Goal: Transaction & Acquisition: Download file/media

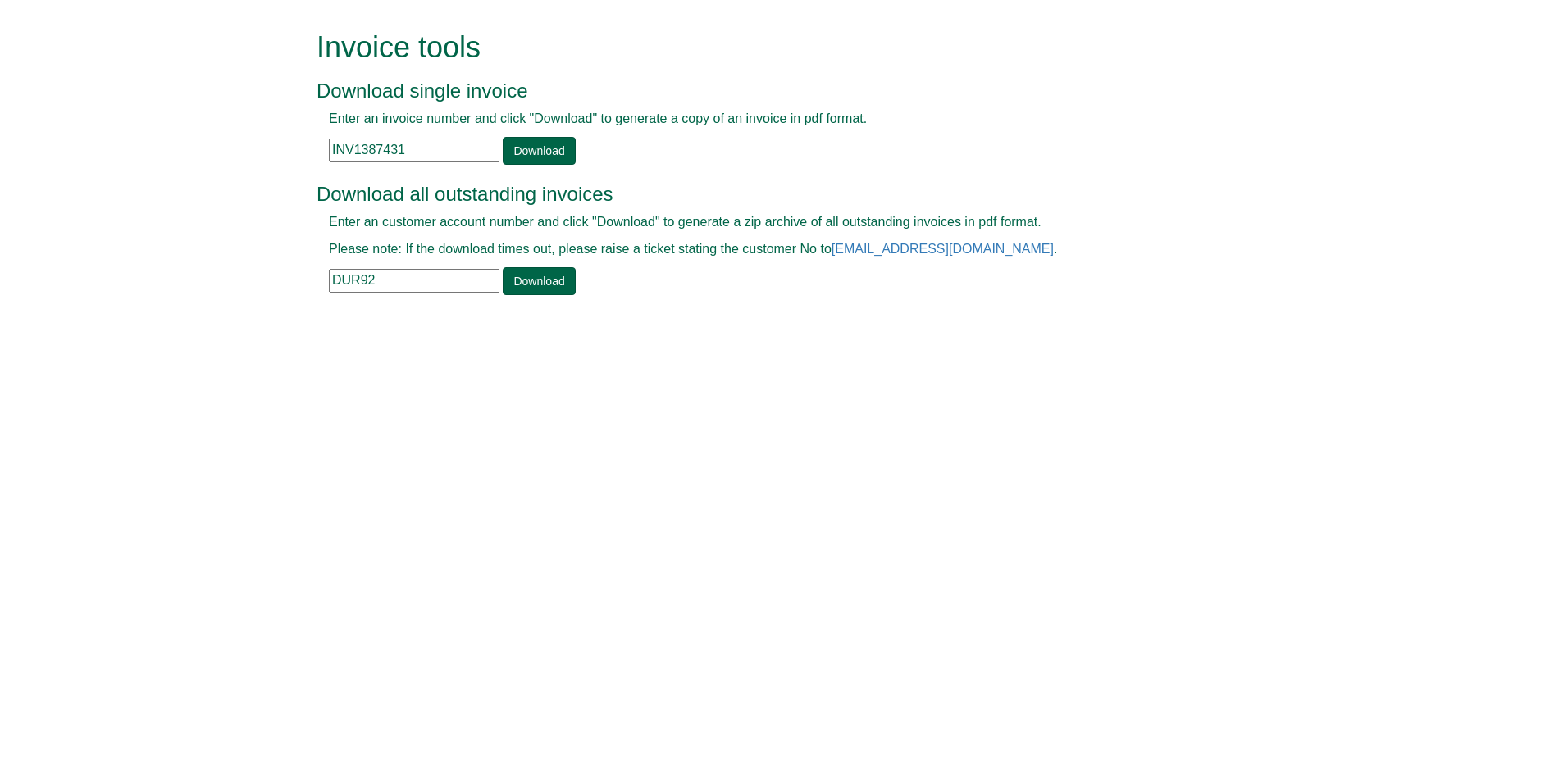
drag, startPoint x: 408, startPoint y: 154, endPoint x: 225, endPoint y: 158, distance: 183.0
click at [225, 158] on form "Invoice tools Download single invoice Enter an invoice number and click "Downlo…" at bounding box center [784, 164] width 1568 height 330
paste input "200846"
click at [538, 146] on link "Download" at bounding box center [539, 151] width 72 height 28
drag, startPoint x: 429, startPoint y: 149, endPoint x: 202, endPoint y: 182, distance: 229.4
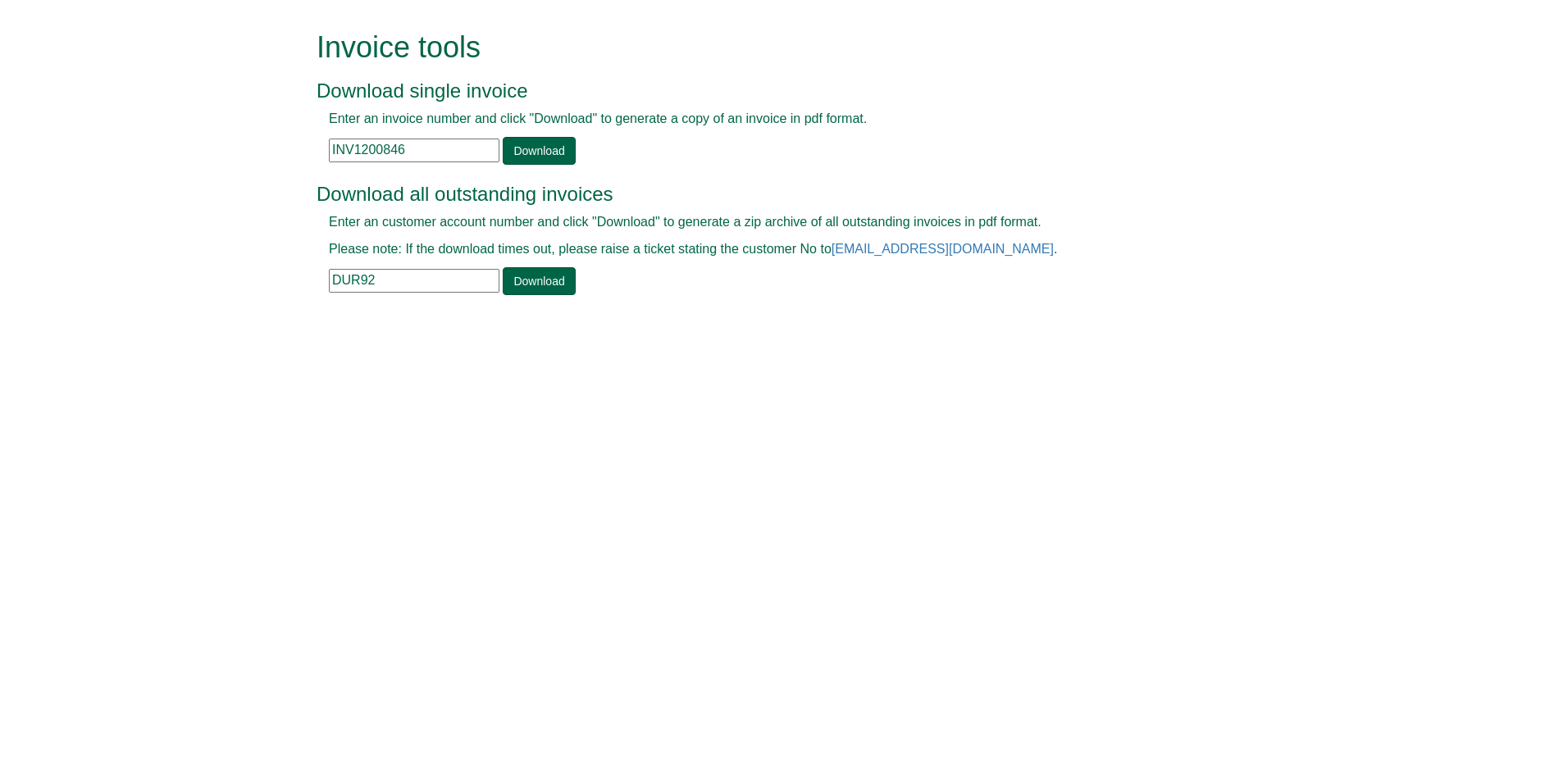
click at [205, 180] on form "Invoice tools Download single invoice Enter an invoice number and click "Downlo…" at bounding box center [784, 164] width 1568 height 330
paste input "39743"
click at [540, 146] on link "Download" at bounding box center [539, 151] width 72 height 28
drag, startPoint x: 418, startPoint y: 153, endPoint x: 178, endPoint y: 170, distance: 240.6
click at [179, 170] on form "Invoice tools Download single invoice Enter an invoice number and click "Downlo…" at bounding box center [784, 164] width 1568 height 330
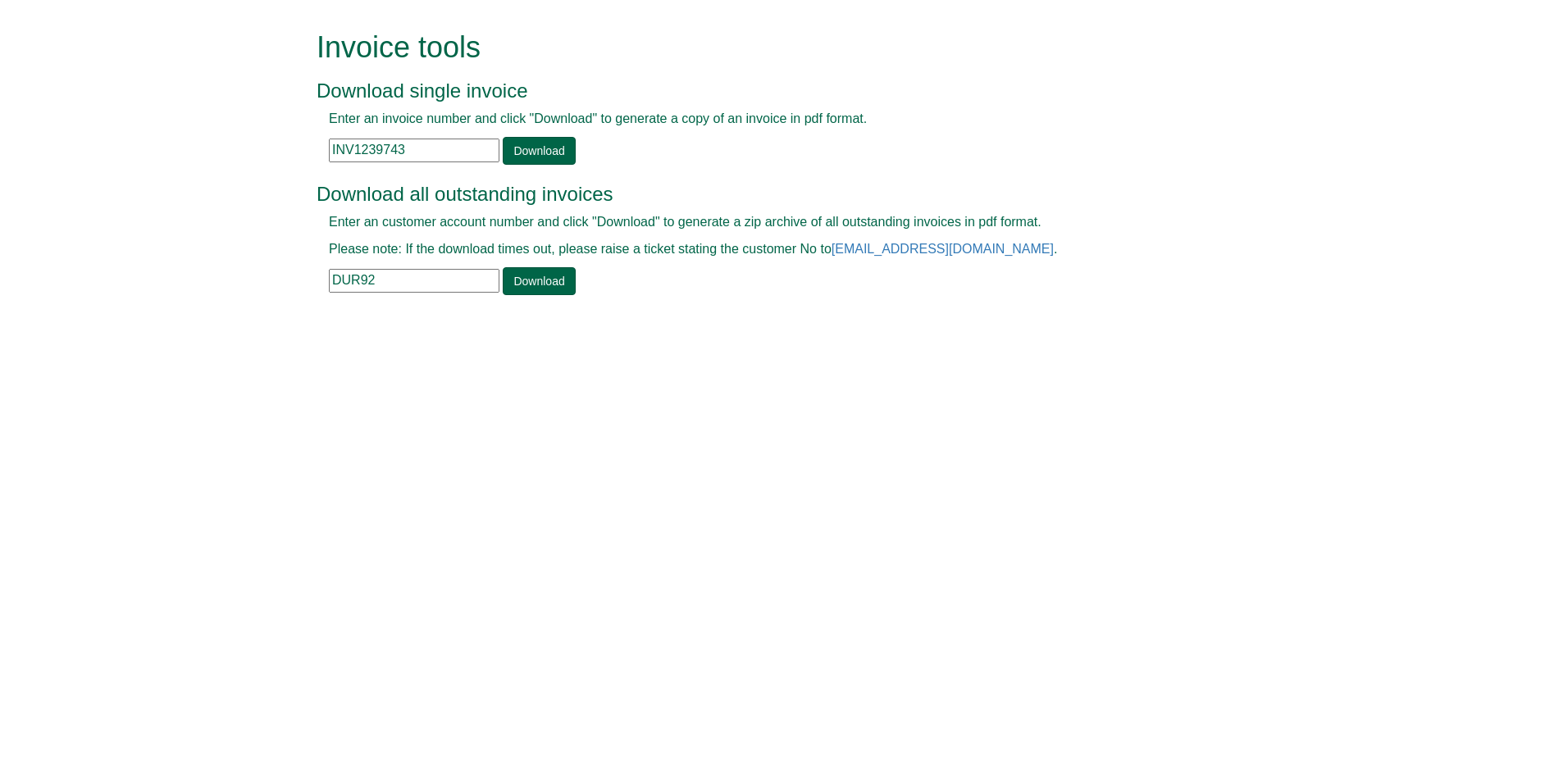
paste input "58964"
click at [524, 153] on link "Download" at bounding box center [539, 151] width 72 height 28
drag, startPoint x: 415, startPoint y: 146, endPoint x: 147, endPoint y: 169, distance: 269.0
click at [147, 169] on form "Invoice tools Download single invoice Enter an invoice number and click "Downlo…" at bounding box center [784, 164] width 1568 height 330
paste input "65967"
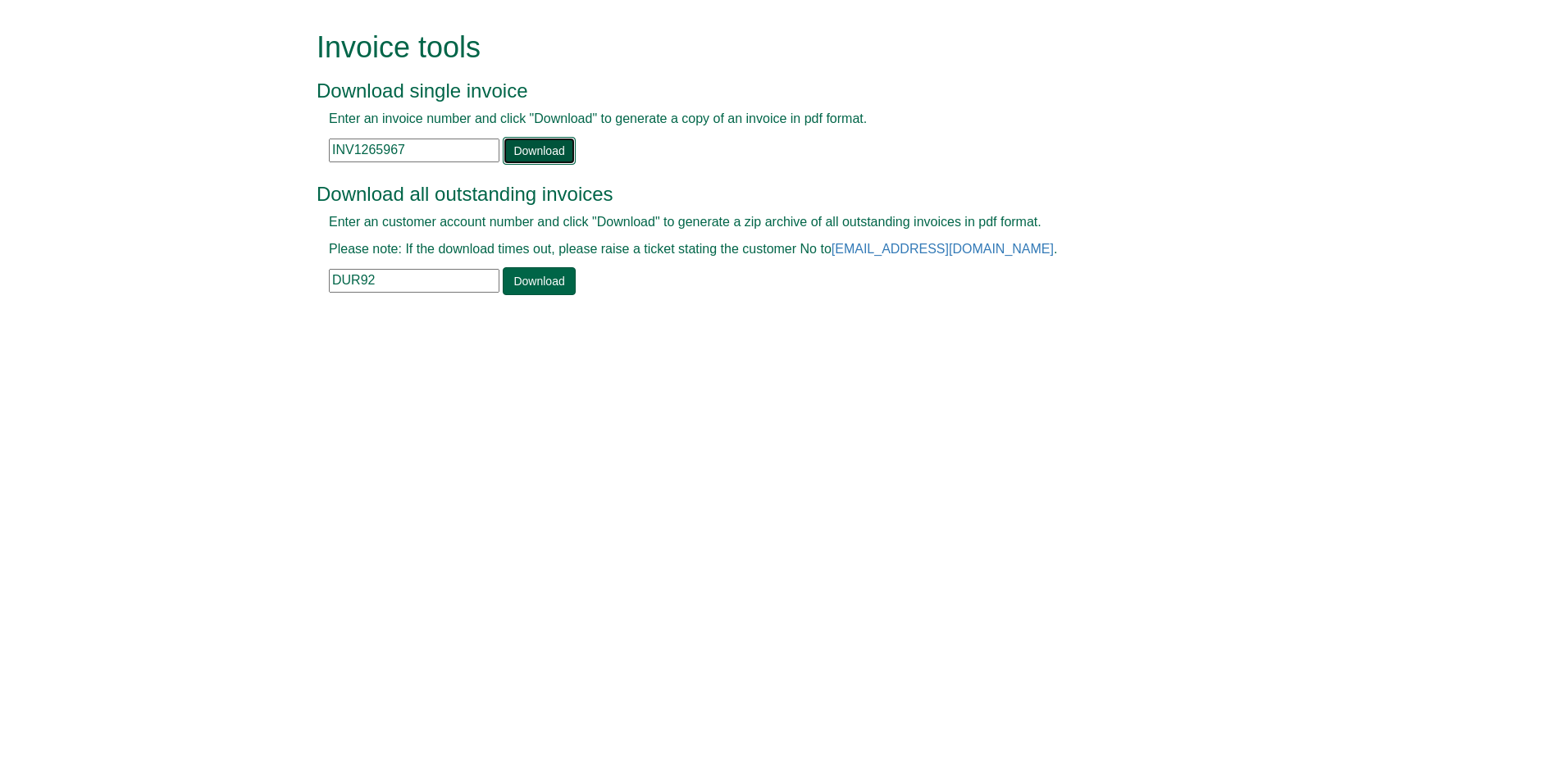
click at [536, 157] on link "Download" at bounding box center [539, 151] width 72 height 28
drag, startPoint x: 409, startPoint y: 158, endPoint x: 211, endPoint y: 153, distance: 198.1
click at [209, 153] on form "Invoice tools Download single invoice Enter an invoice number and click "Downlo…" at bounding box center [784, 164] width 1568 height 330
paste input "6242"
type input "INV1266242"
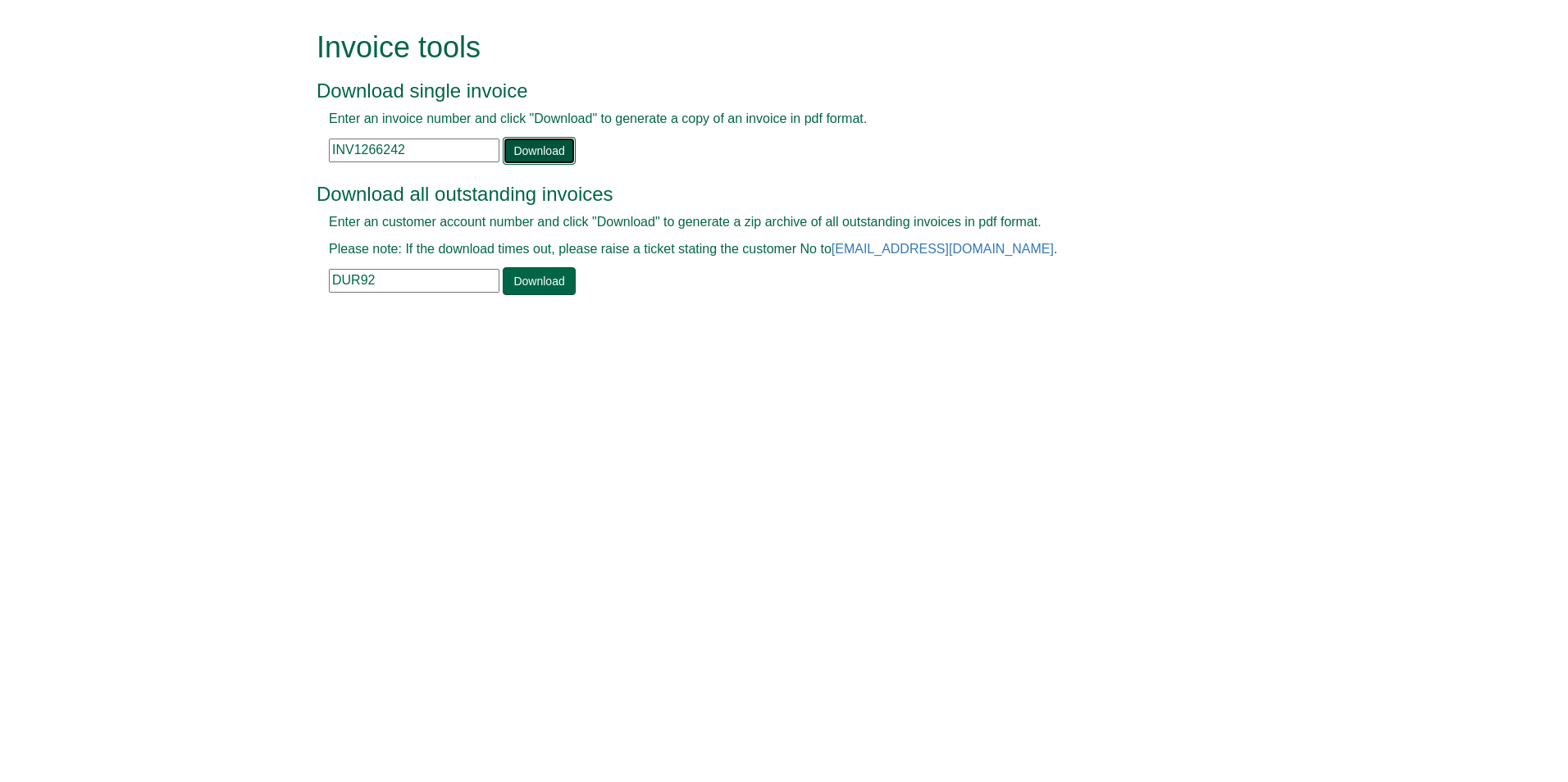
click at [516, 148] on link "Download" at bounding box center [539, 151] width 72 height 28
click at [343, 330] on html "Invoice tools Download single invoice Enter an invoice number and click "Downlo…" at bounding box center [784, 164] width 1568 height 330
